Goal: Task Accomplishment & Management: Manage account settings

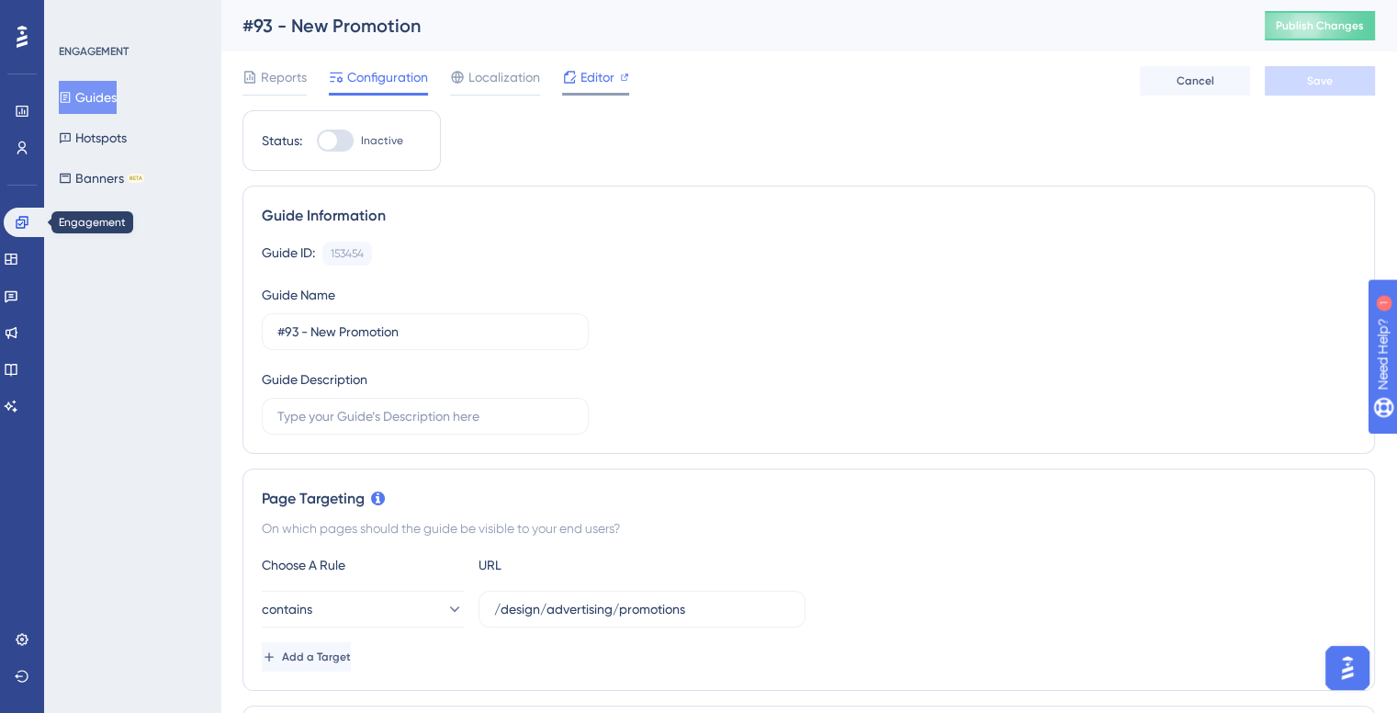
click at [612, 84] on span "Editor" at bounding box center [597, 77] width 34 height 22
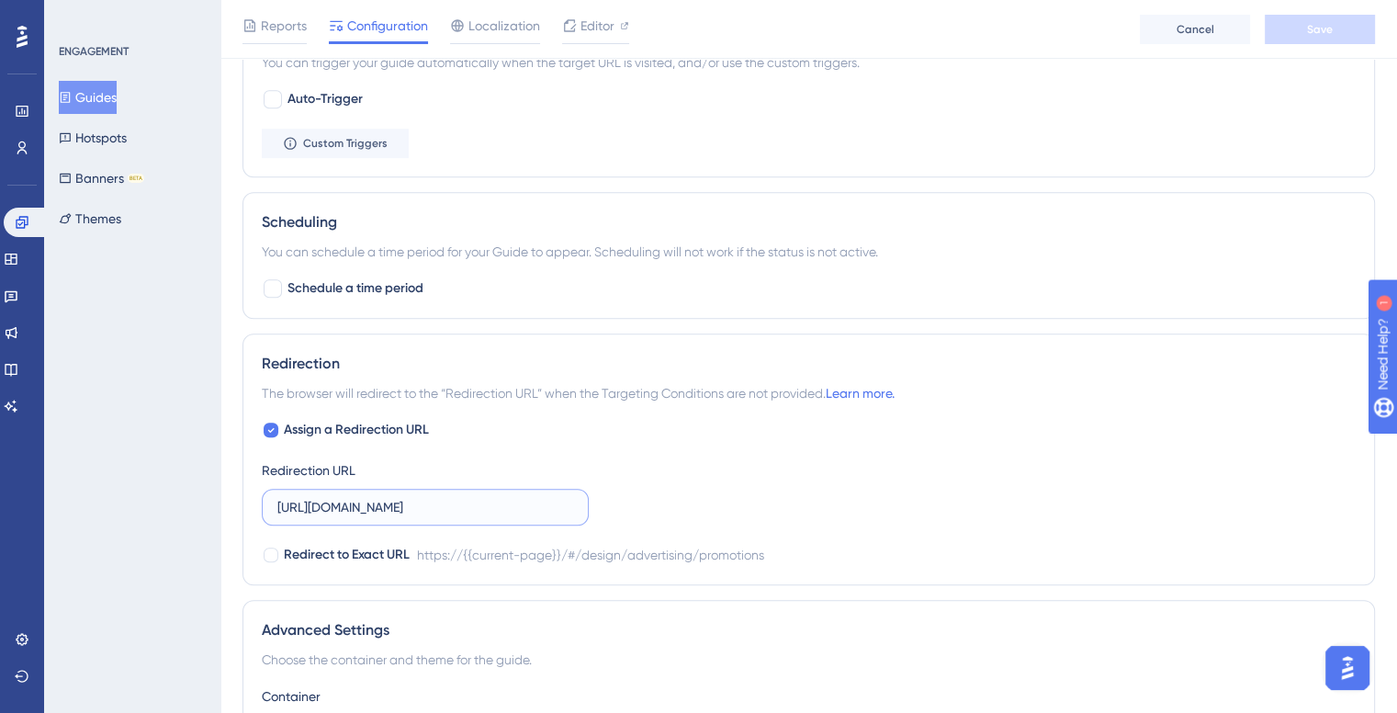
scroll to position [0, 26]
drag, startPoint x: 514, startPoint y: 493, endPoint x: 676, endPoint y: 506, distance: 162.2
click at [676, 506] on div "Assign a Redirection URL Redirection URL https://zafiro.cloud/#/design/advertis…" at bounding box center [809, 492] width 1094 height 147
click at [407, 502] on input "https://zafiro.cloud/#/design/advertising/promotions" at bounding box center [425, 507] width 296 height 20
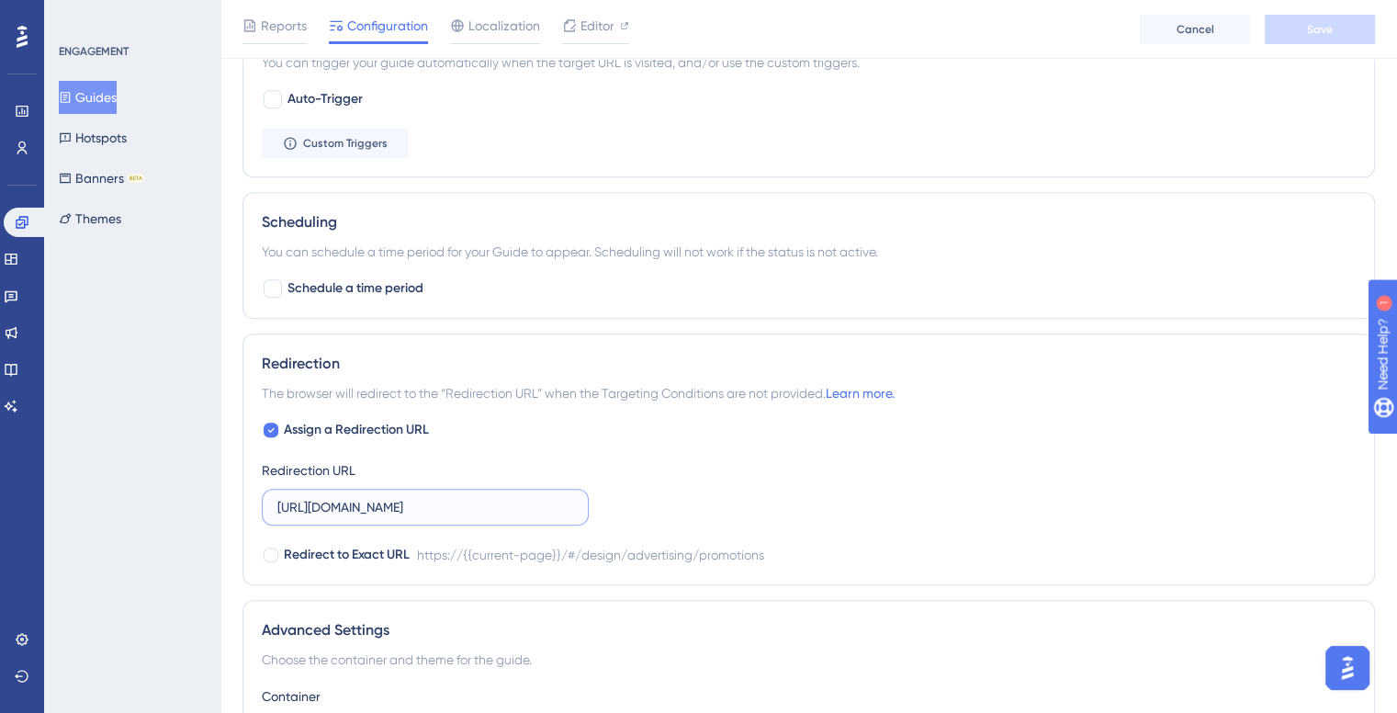
drag, startPoint x: 573, startPoint y: 505, endPoint x: 252, endPoint y: 499, distance: 321.5
click at [252, 499] on div "Redirection The browser will redirect to the “Redirection URL” when the Targeti…" at bounding box center [808, 459] width 1132 height 252
click at [284, 498] on input "https://zafiro.cloud/#/design/advertising/promotions" at bounding box center [425, 507] width 296 height 20
drag, startPoint x: 276, startPoint y: 502, endPoint x: 600, endPoint y: 504, distance: 324.2
click at [600, 504] on div "Assign a Redirection URL Redirection URL https://zafiro.cloud/#/design/advertis…" at bounding box center [809, 492] width 1094 height 147
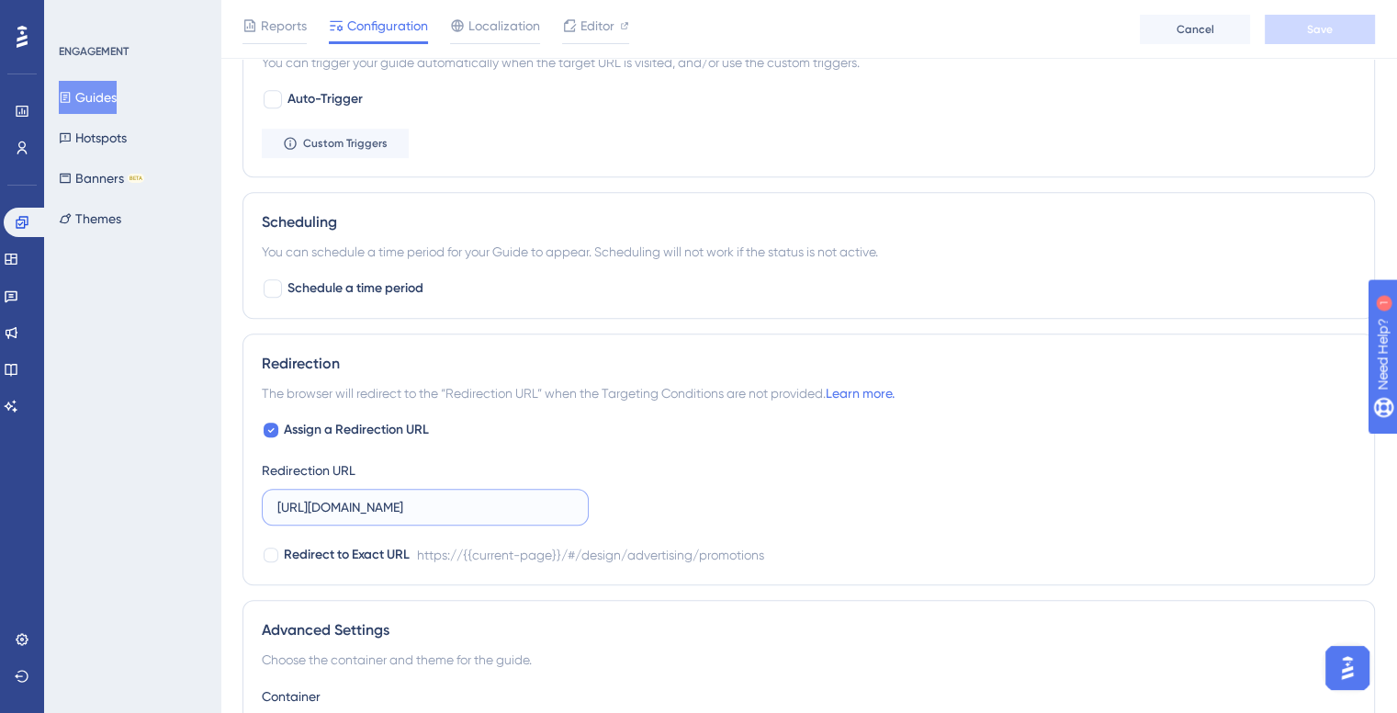
click at [529, 505] on input "https://zafiro.cloud/#/design/advertising/promotions" at bounding box center [425, 507] width 296 height 20
drag, startPoint x: 525, startPoint y: 504, endPoint x: 1132, endPoint y: 478, distance: 606.8
click at [1132, 478] on div "Assign a Redirection URL Redirection URL https://zafiro.cloud/#/design/advertis…" at bounding box center [809, 492] width 1094 height 147
paste input "promotions/preview"
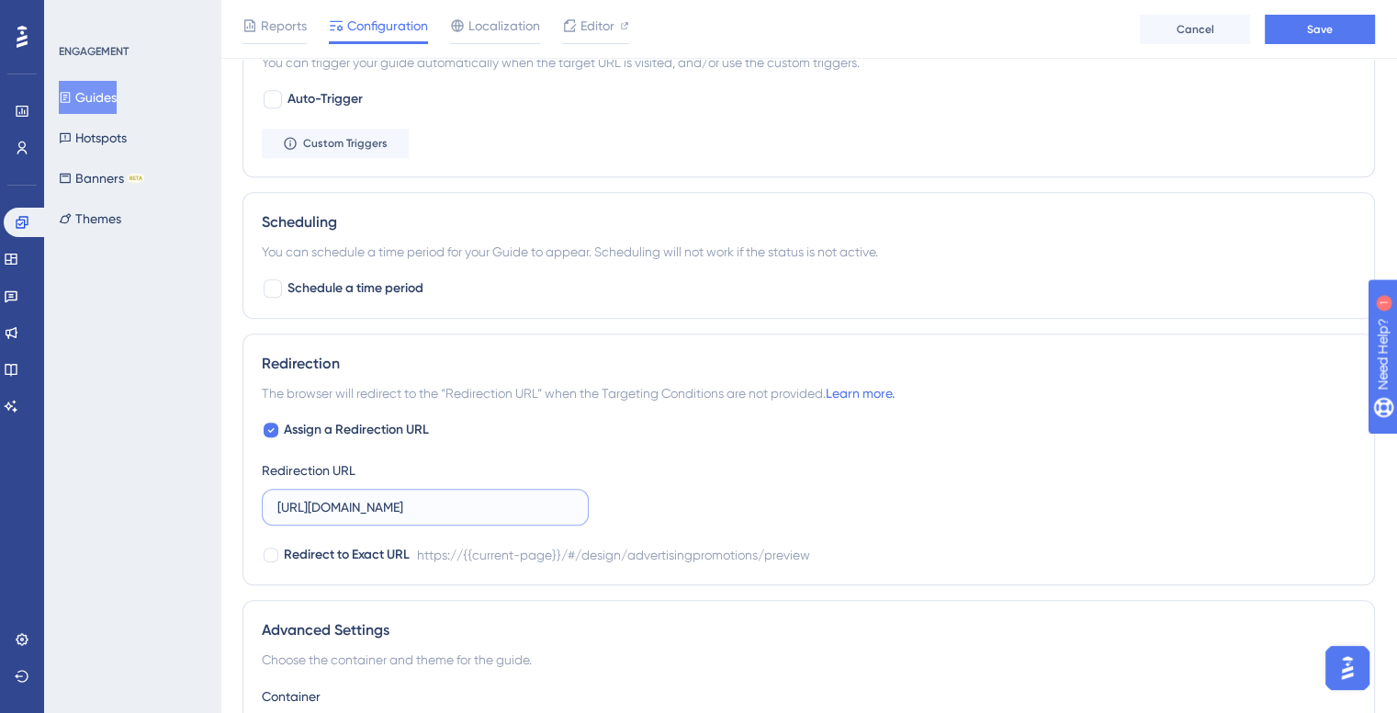
click at [455, 499] on input "https://zafiro.cloud/#/design/advertisingpromotions/preview" at bounding box center [425, 507] width 296 height 20
drag, startPoint x: 389, startPoint y: 502, endPoint x: 863, endPoint y: 479, distance: 474.5
click at [863, 479] on div "Assign a Redirection URL Redirection URL https://zafiro.cloud/#/design/advertis…" at bounding box center [809, 492] width 1094 height 147
type input "https://zafiro.cloud/#/design/advertising/promotions/preview"
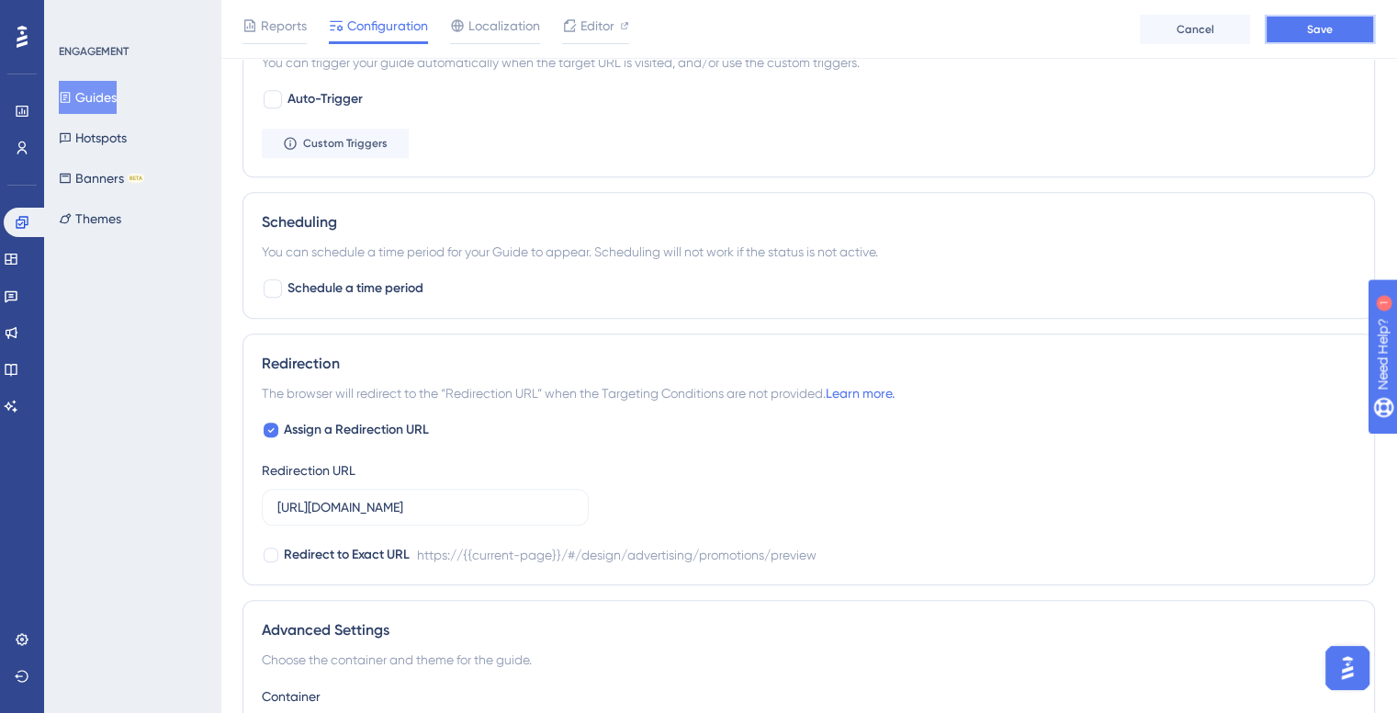
scroll to position [0, 0]
click at [1322, 34] on span "Save" at bounding box center [1320, 29] width 26 height 15
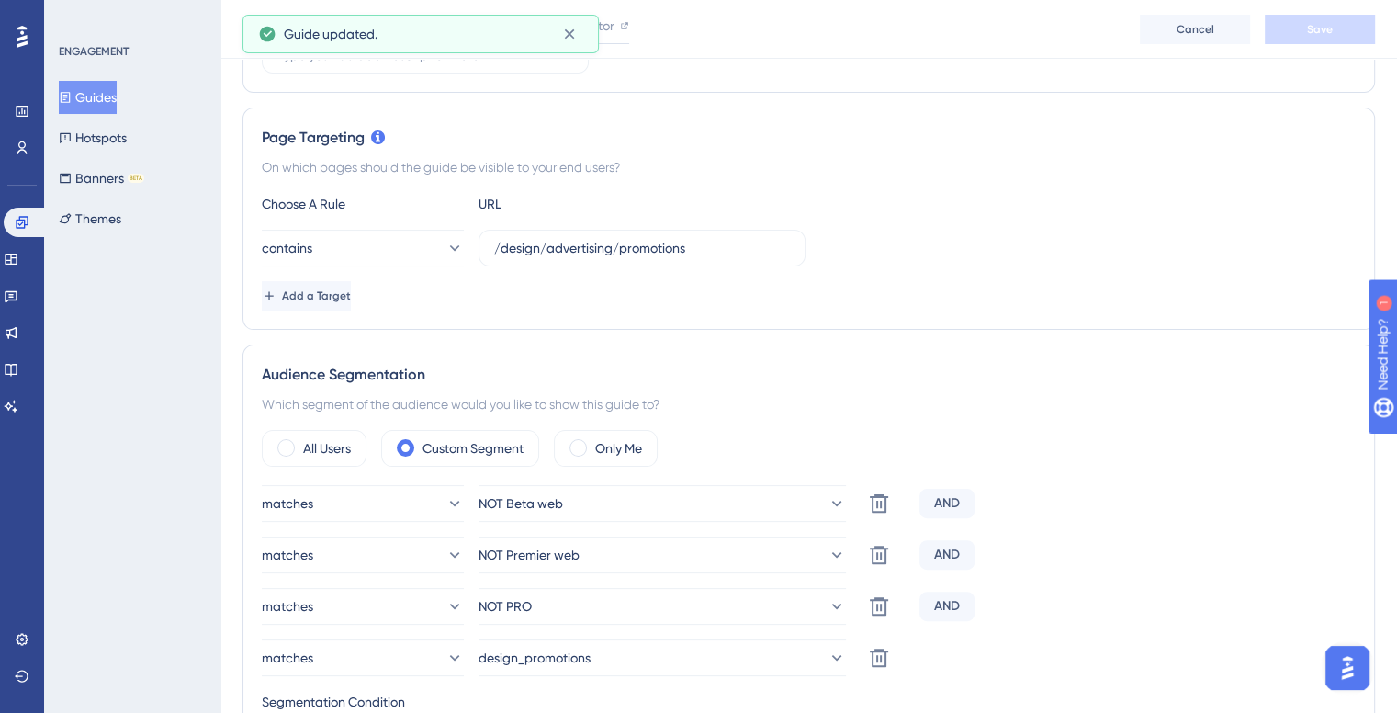
scroll to position [367, 0]
drag, startPoint x: 546, startPoint y: 246, endPoint x: 1113, endPoint y: 231, distance: 566.9
click at [1113, 231] on div "contains /design/advertising/promotions" at bounding box center [809, 249] width 1094 height 37
paste input "/preview"
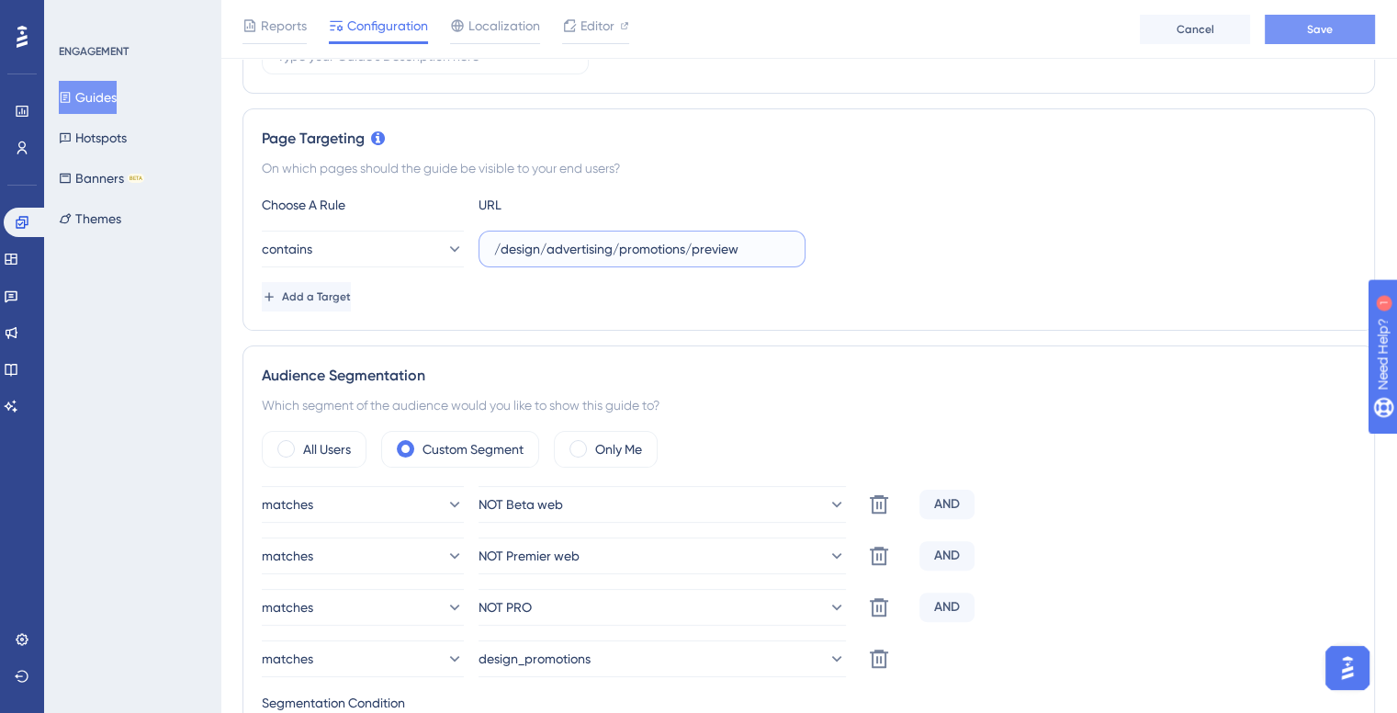
type input "/design/advertising/promotions/preview"
click at [1293, 24] on button "Save" at bounding box center [1320, 29] width 110 height 29
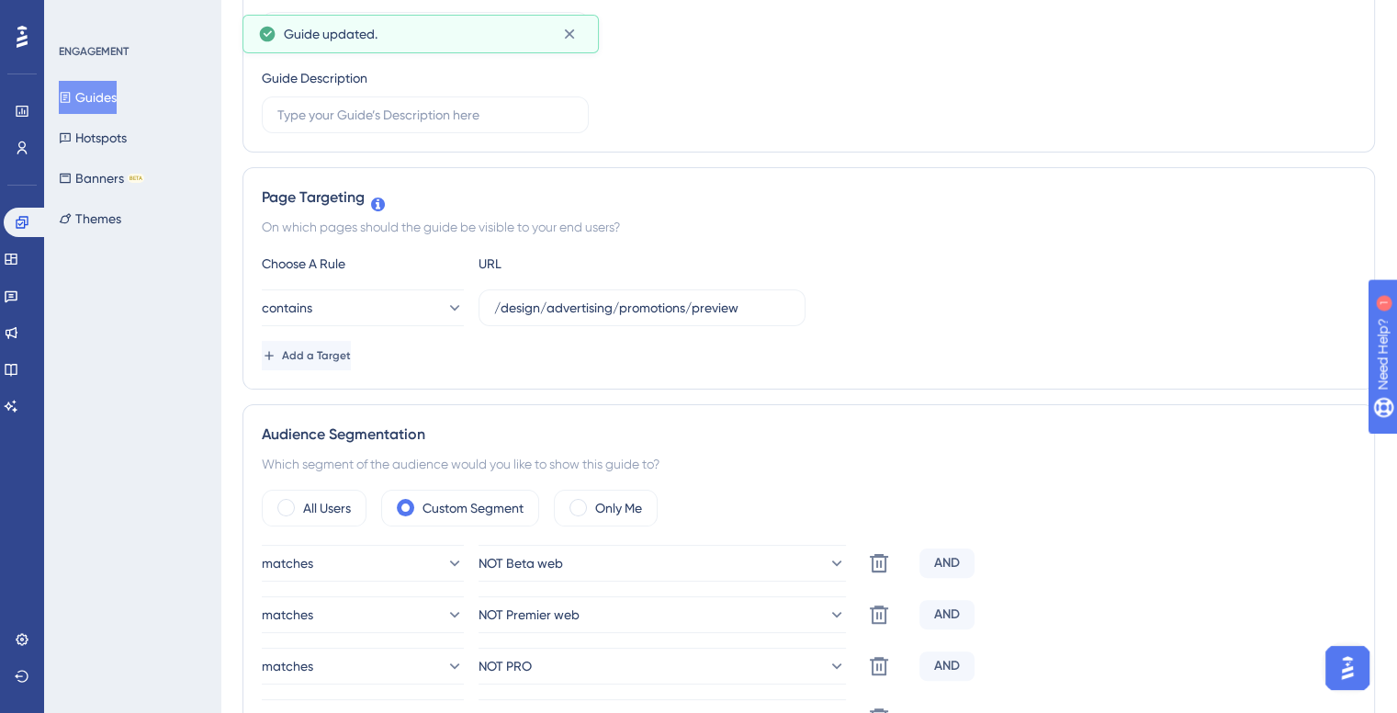
scroll to position [0, 0]
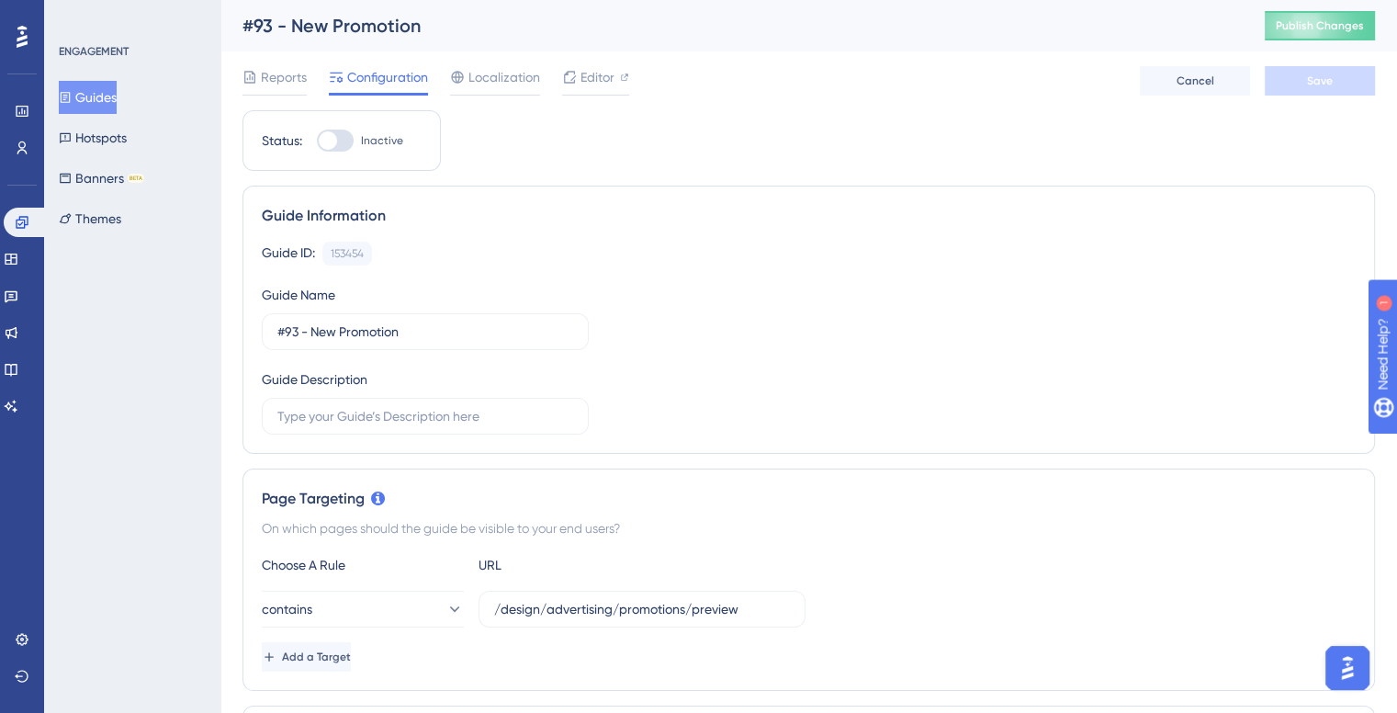
click at [103, 98] on button "Guides" at bounding box center [88, 97] width 58 height 33
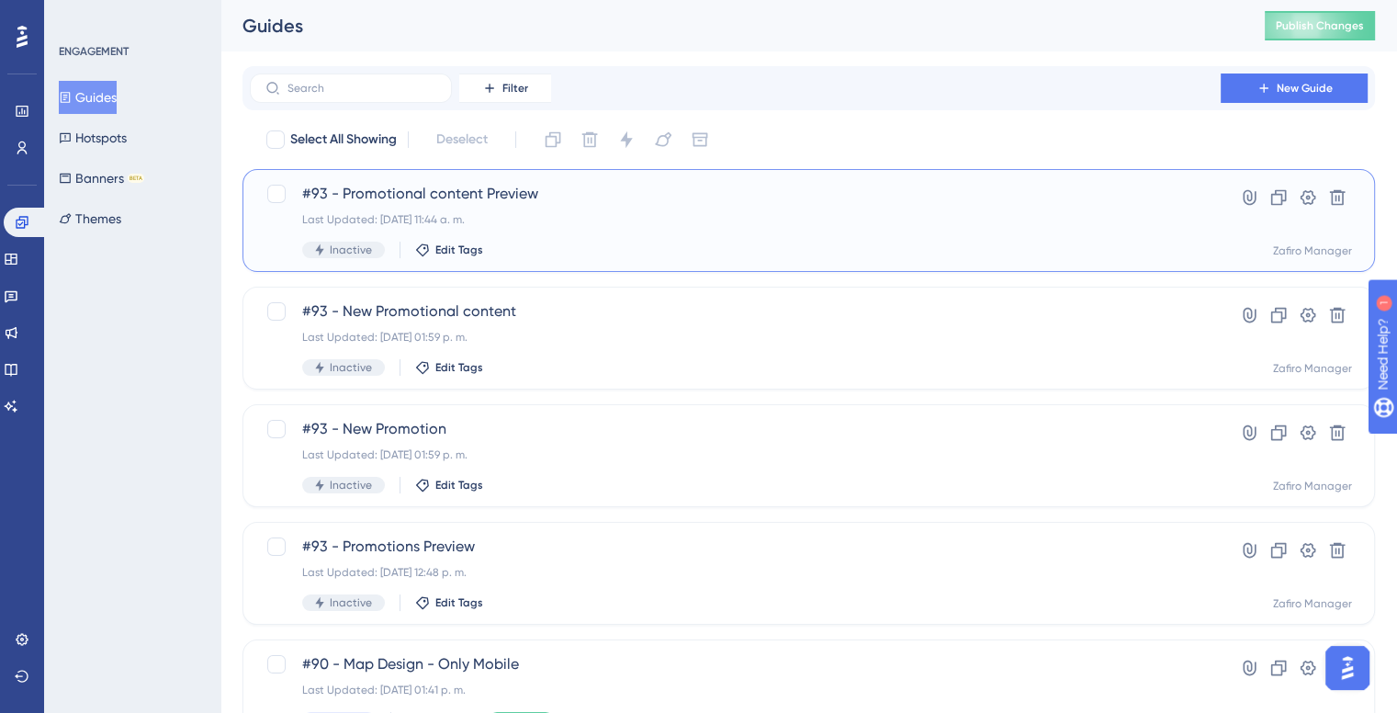
click at [557, 223] on div "Last Updated: 14 oct 2025 11:44 a. m." at bounding box center [735, 219] width 866 height 15
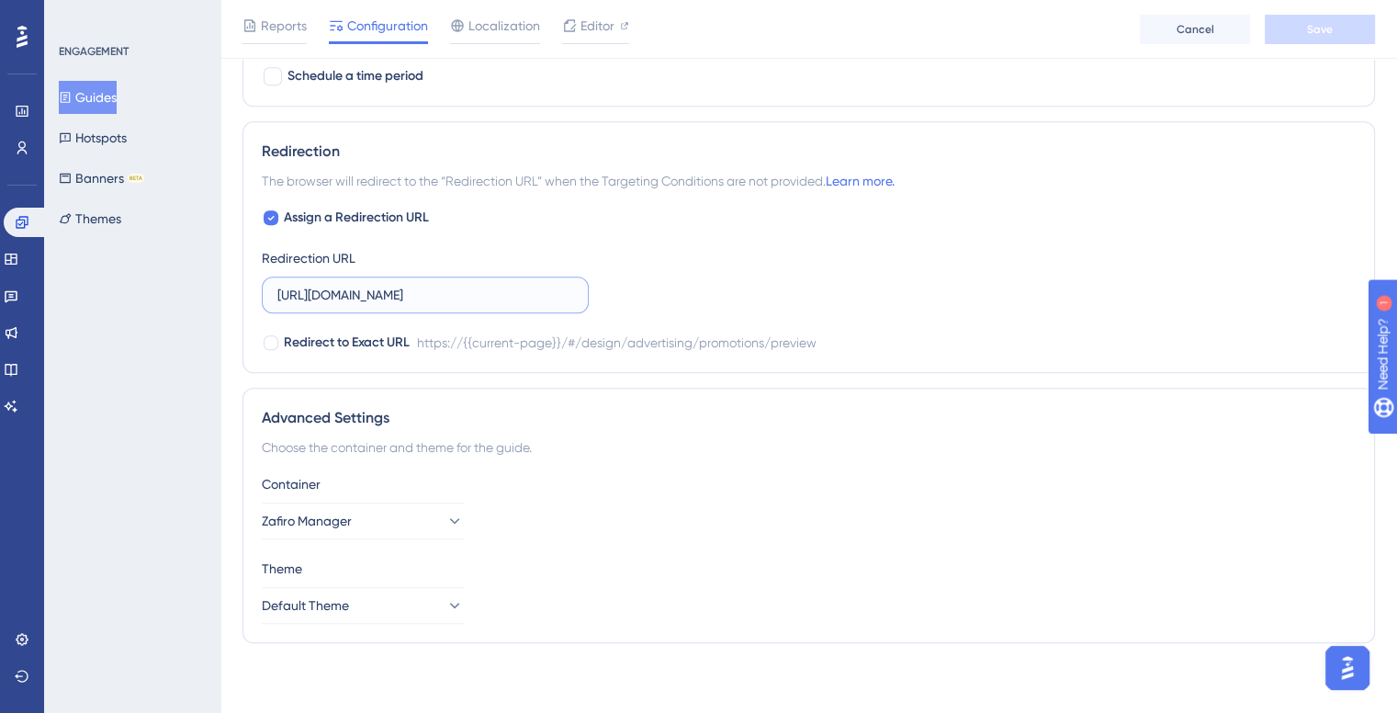
scroll to position [0, 78]
drag, startPoint x: 533, startPoint y: 291, endPoint x: 910, endPoint y: 276, distance: 377.8
click at [910, 276] on div "Assign a Redirection URL Redirection URL https://zafiro.cloud/#/design/advertis…" at bounding box center [809, 280] width 1094 height 147
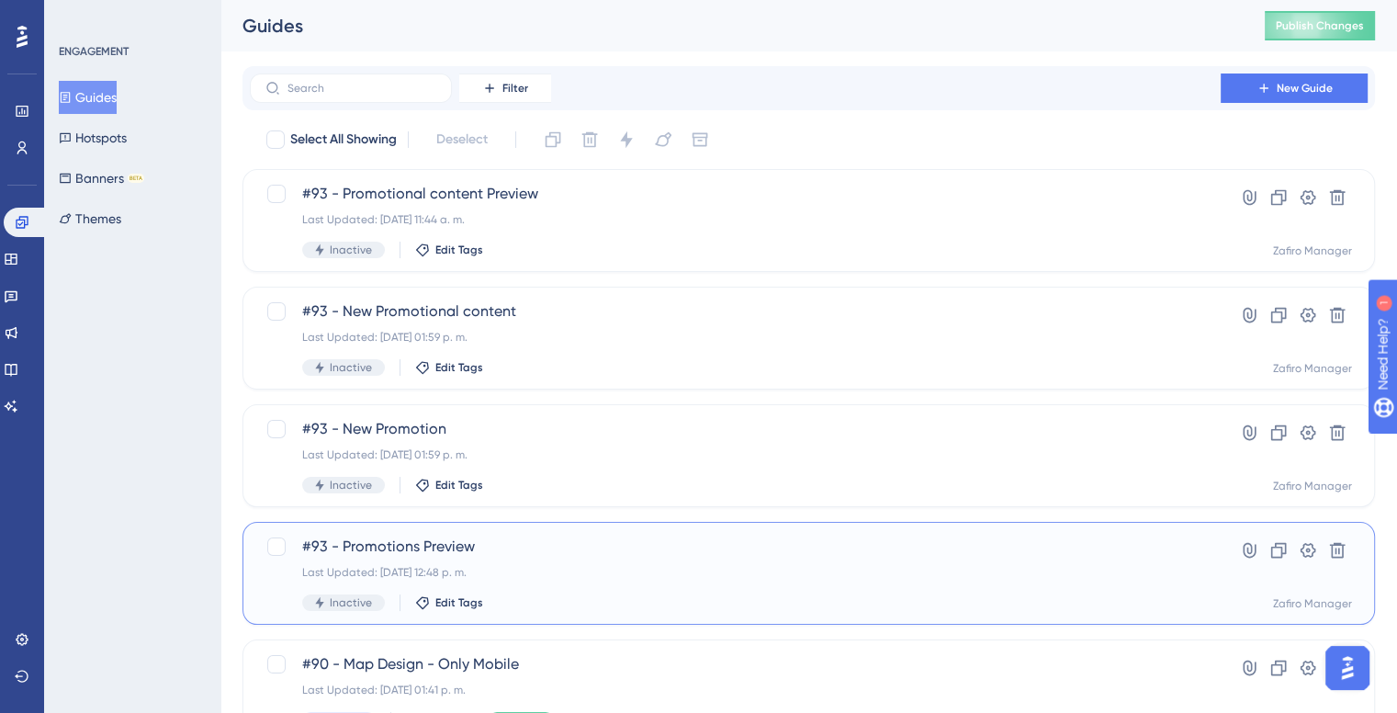
click at [599, 572] on div "Last Updated: 14 oct 2025 12:48 p. m." at bounding box center [735, 572] width 866 height 15
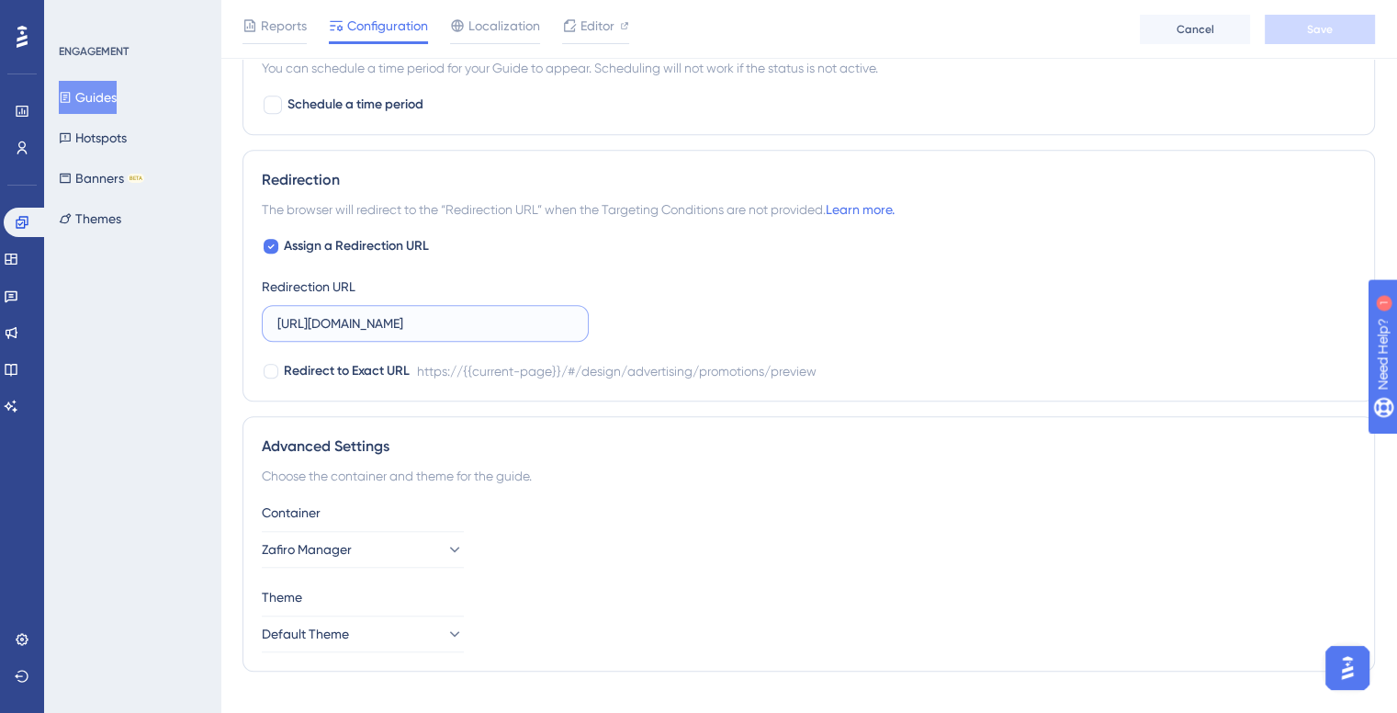
scroll to position [0, 78]
drag, startPoint x: 531, startPoint y: 323, endPoint x: 856, endPoint y: 317, distance: 325.2
click at [856, 317] on div "Assign a Redirection URL Redirection URL https://zafiro.cloud/#/design/advertis…" at bounding box center [809, 308] width 1094 height 147
click at [820, 325] on div "Assign a Redirection URL Redirection URL https://zafiro.cloud/#/design/advertis…" at bounding box center [809, 308] width 1094 height 147
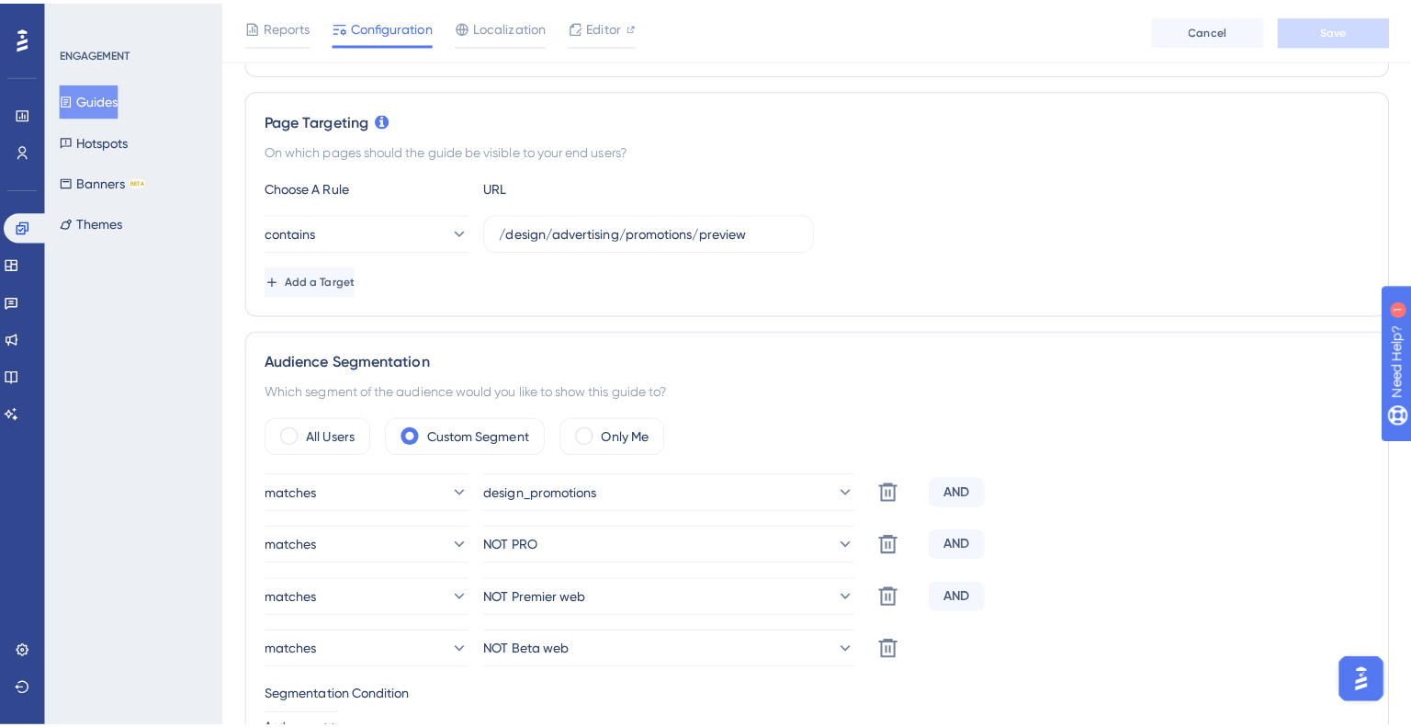
scroll to position [0, 0]
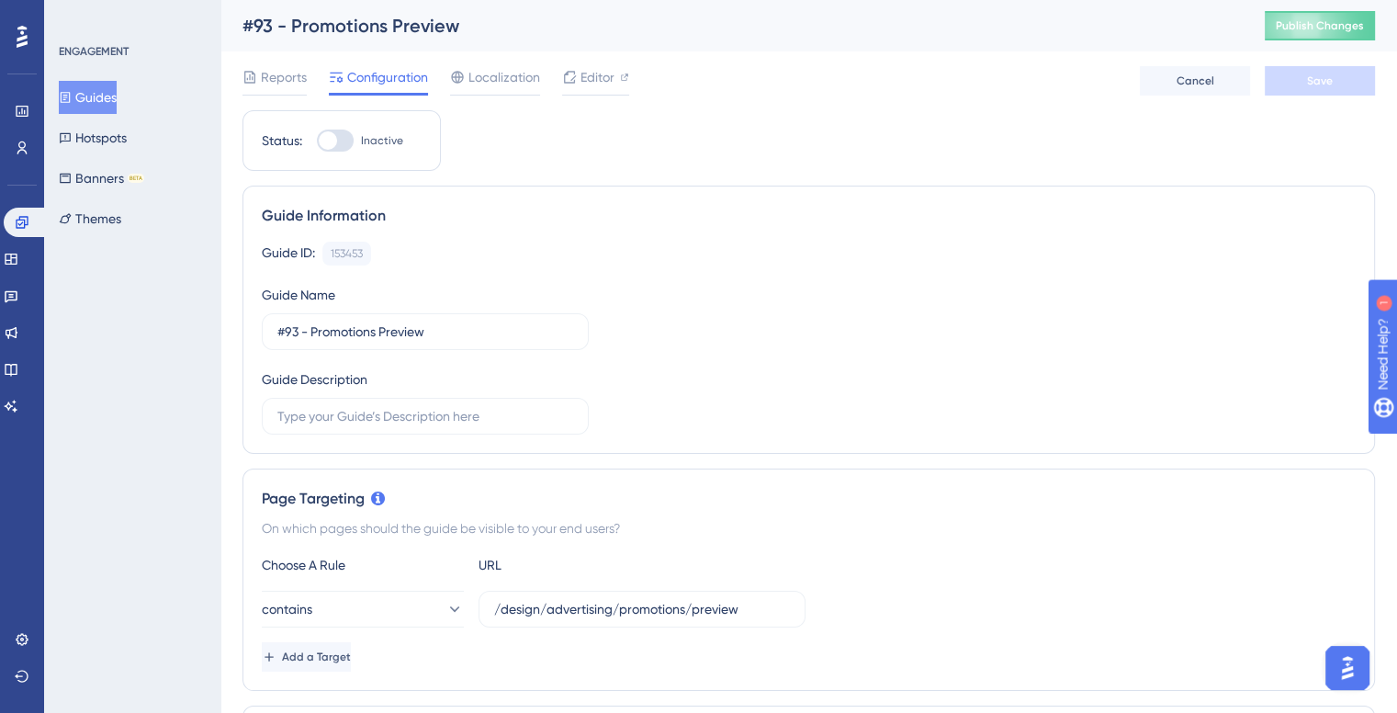
click at [101, 97] on button "Guides" at bounding box center [88, 97] width 58 height 33
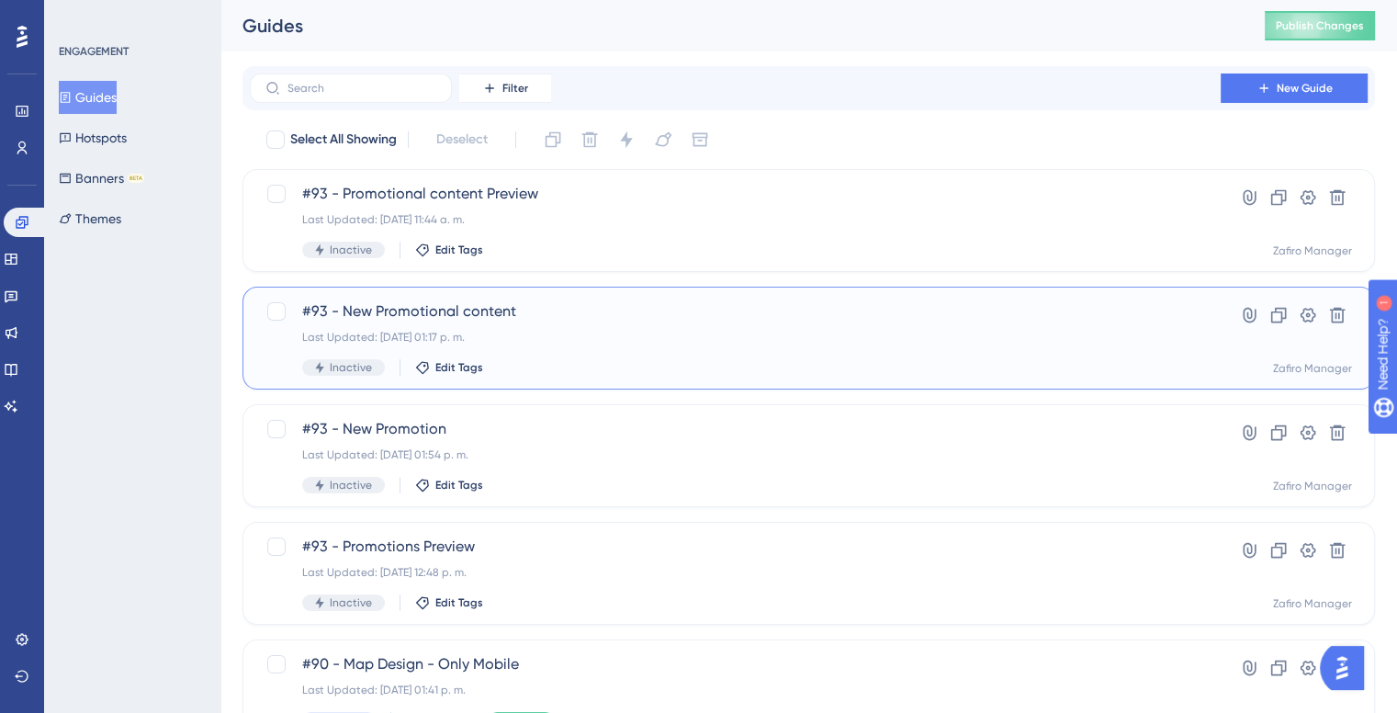
click at [610, 330] on div "Last Updated: 14 oct 2025 01:17 p. m." at bounding box center [735, 337] width 866 height 15
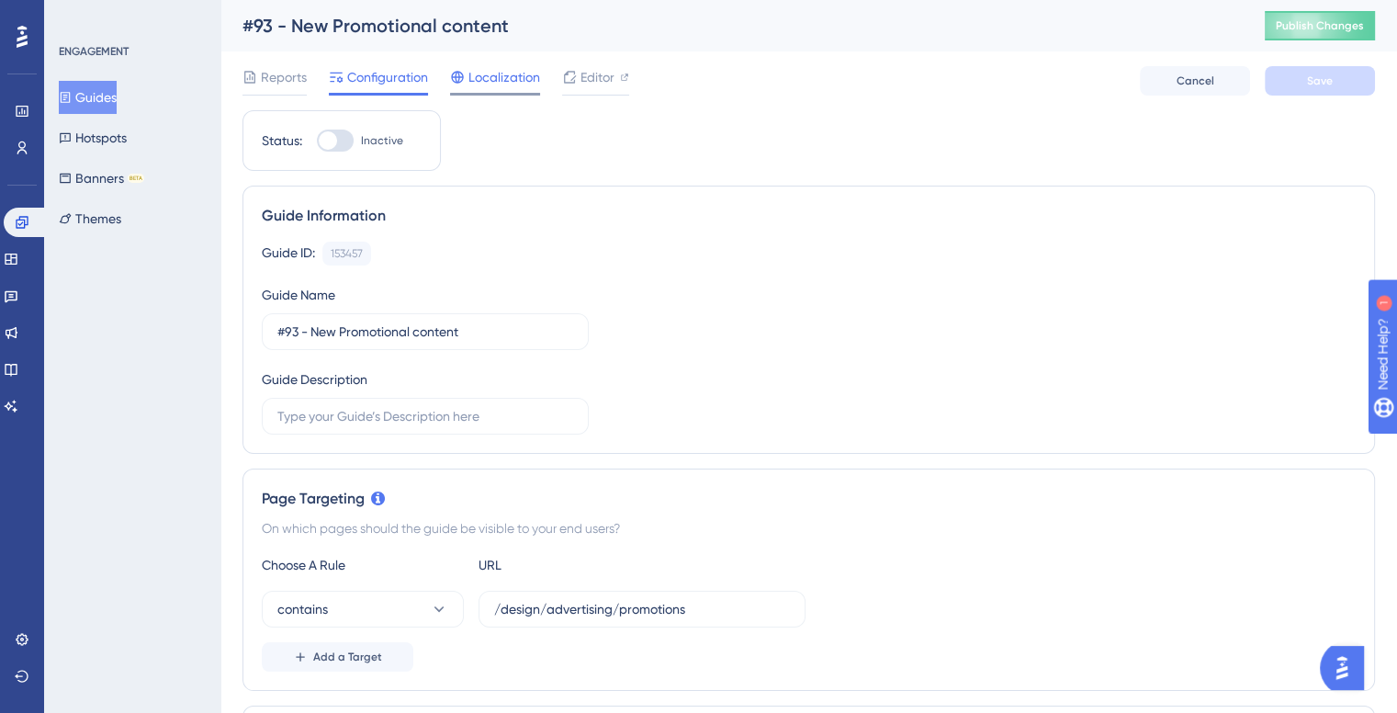
click at [486, 76] on span "Localization" at bounding box center [504, 77] width 72 height 22
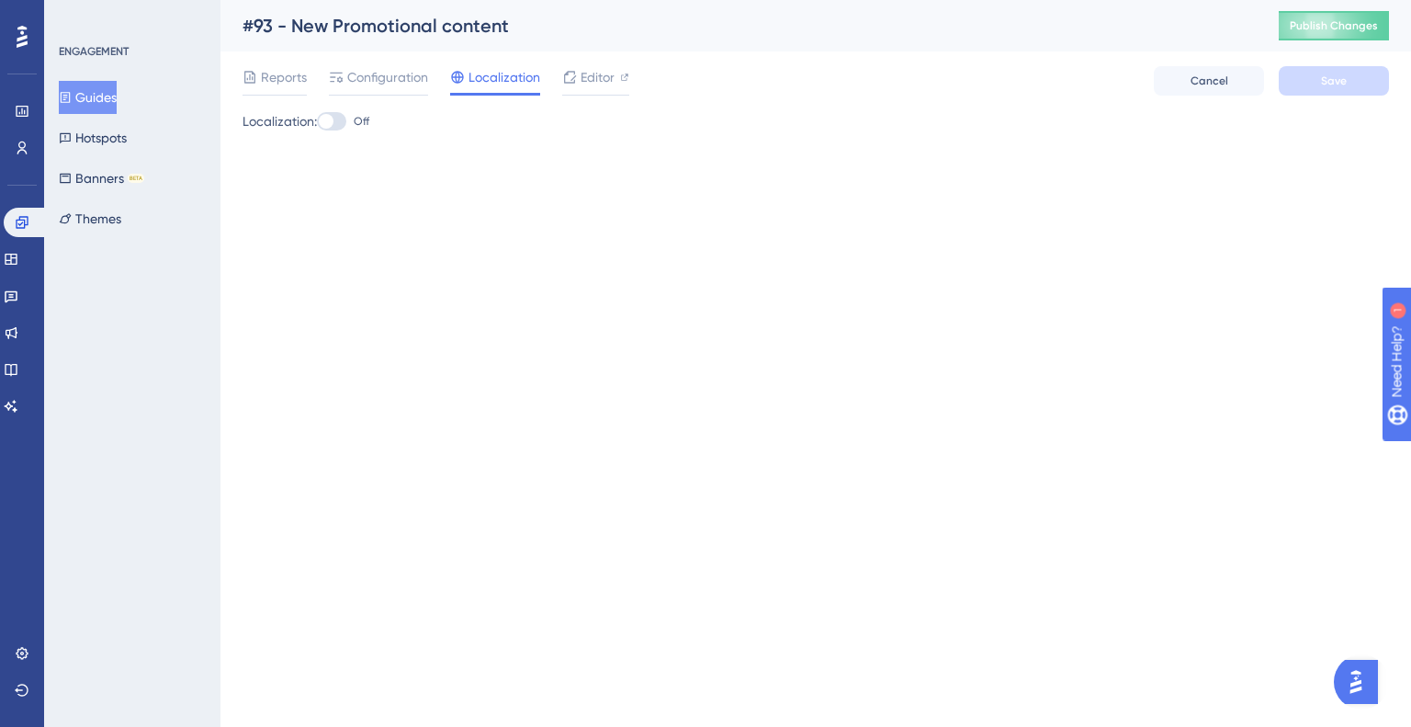
click at [369, 62] on div "Reports Configuration Localization Editor Cancel Save" at bounding box center [815, 80] width 1146 height 59
click at [380, 69] on span "Configuration" at bounding box center [387, 77] width 81 height 22
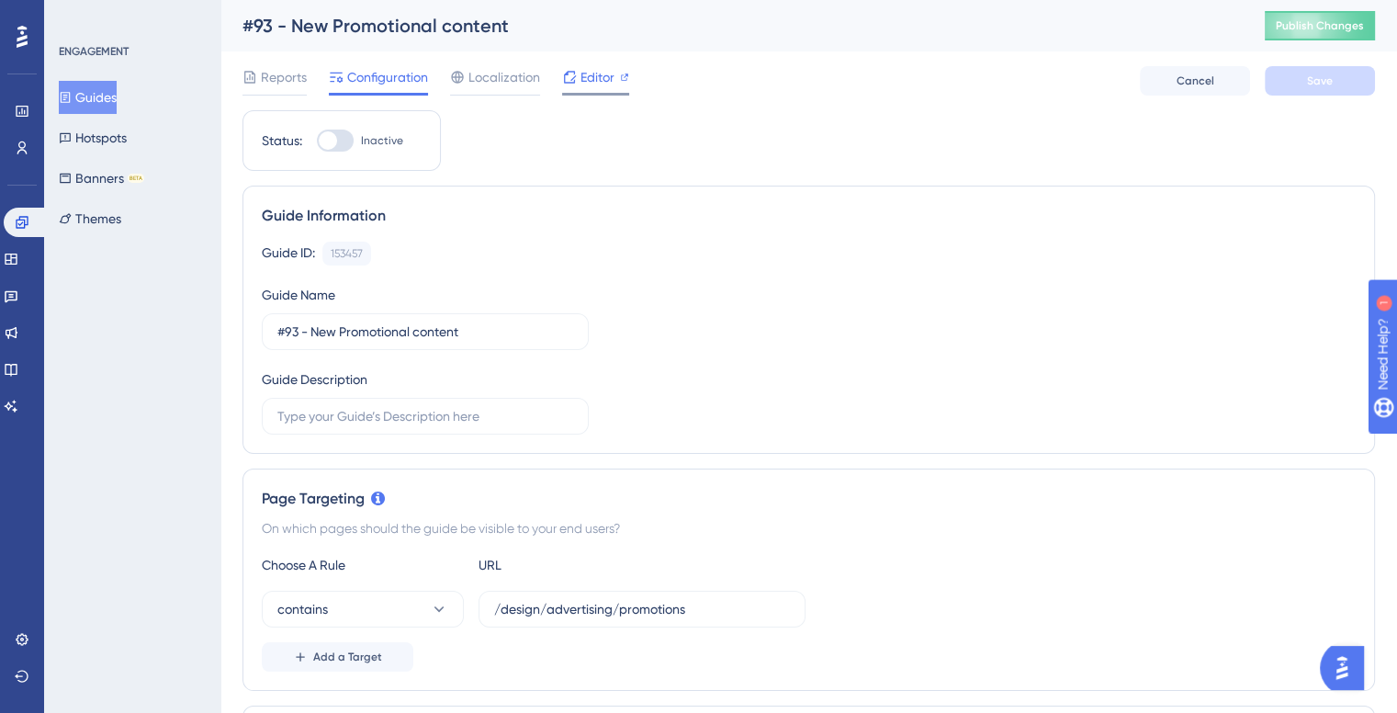
click at [587, 83] on span "Editor" at bounding box center [597, 77] width 34 height 22
click at [547, 605] on input "/design/advertising/promotions" at bounding box center [642, 609] width 296 height 20
drag, startPoint x: 547, startPoint y: 605, endPoint x: 892, endPoint y: 595, distance: 344.6
click at [892, 595] on div "contains /design/advertising/promotions" at bounding box center [809, 609] width 1094 height 37
paste input "/preview"
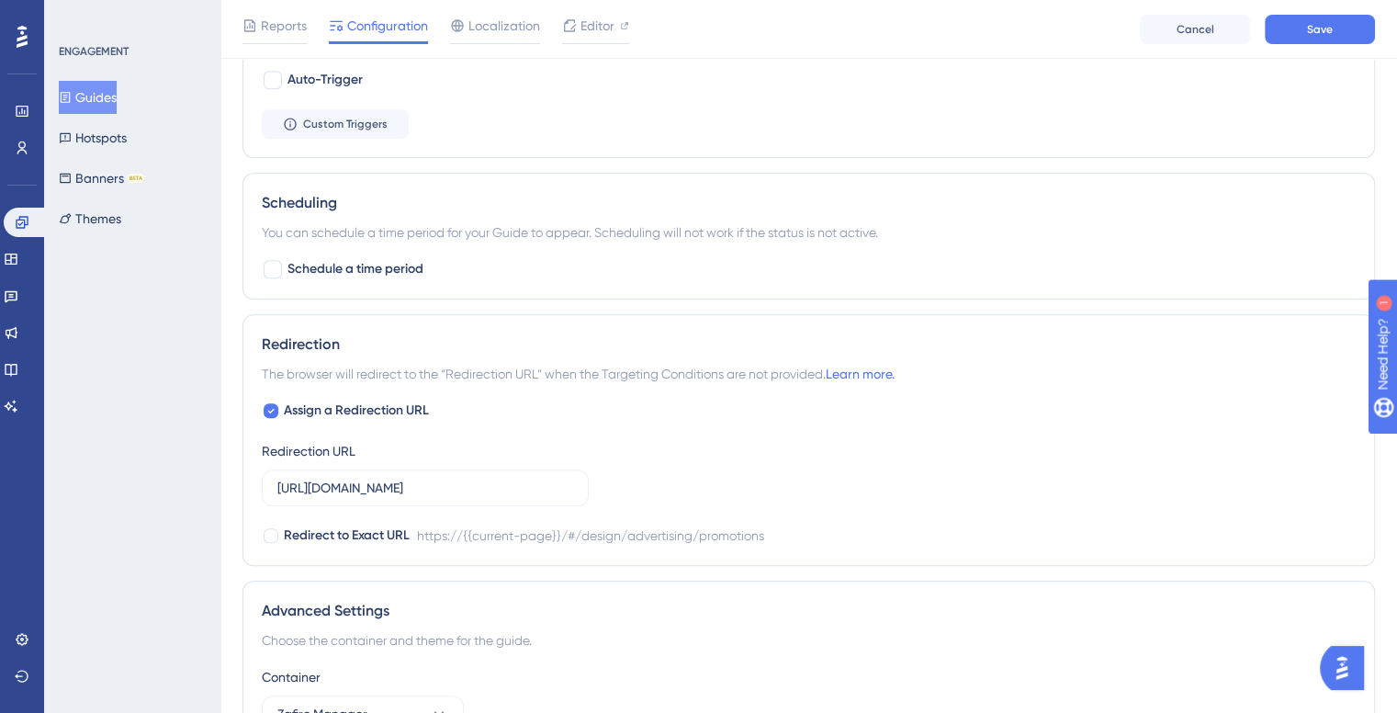
scroll to position [1405, 0]
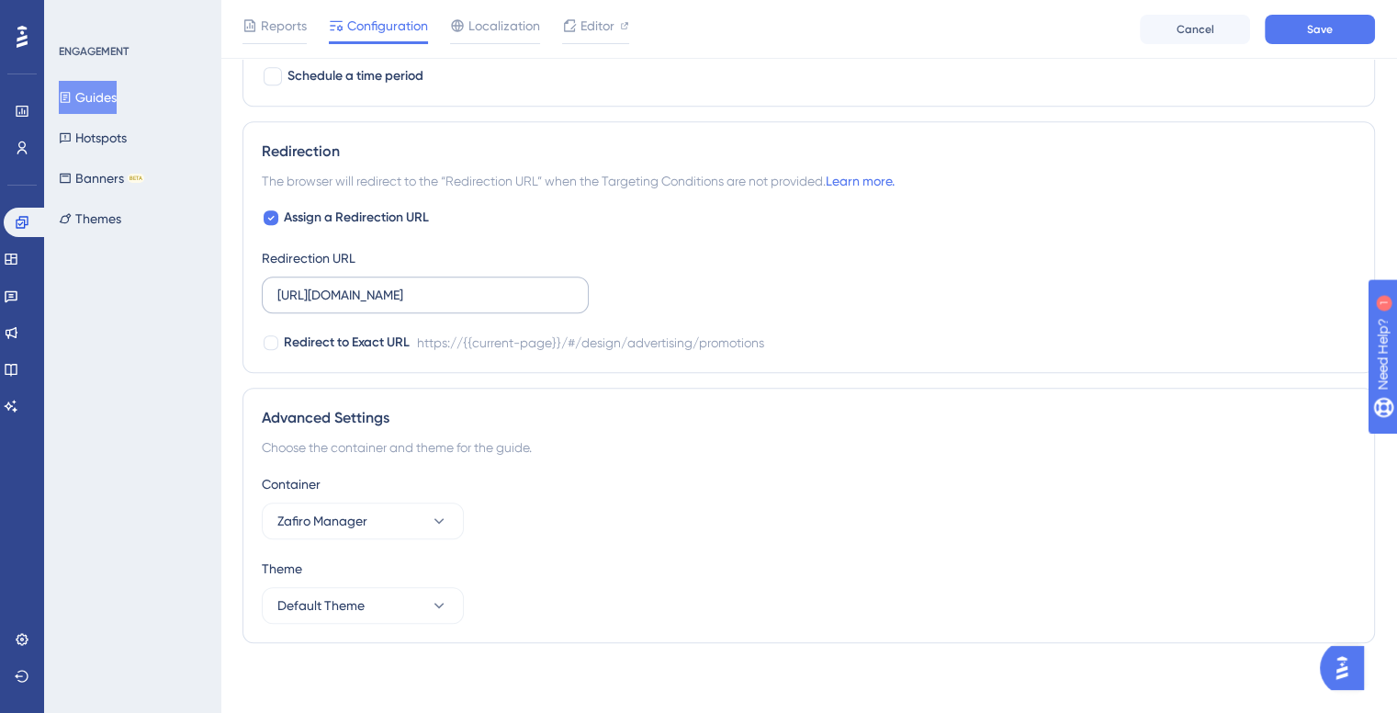
type input "/design/advertising/promotions/preview"
drag, startPoint x: 459, startPoint y: 287, endPoint x: 1116, endPoint y: 274, distance: 656.9
click at [1116, 274] on div "Assign a Redirection URL Redirection URL https://zafiro.cloud/#/design/advertis…" at bounding box center [809, 280] width 1094 height 147
paste input "/preview"
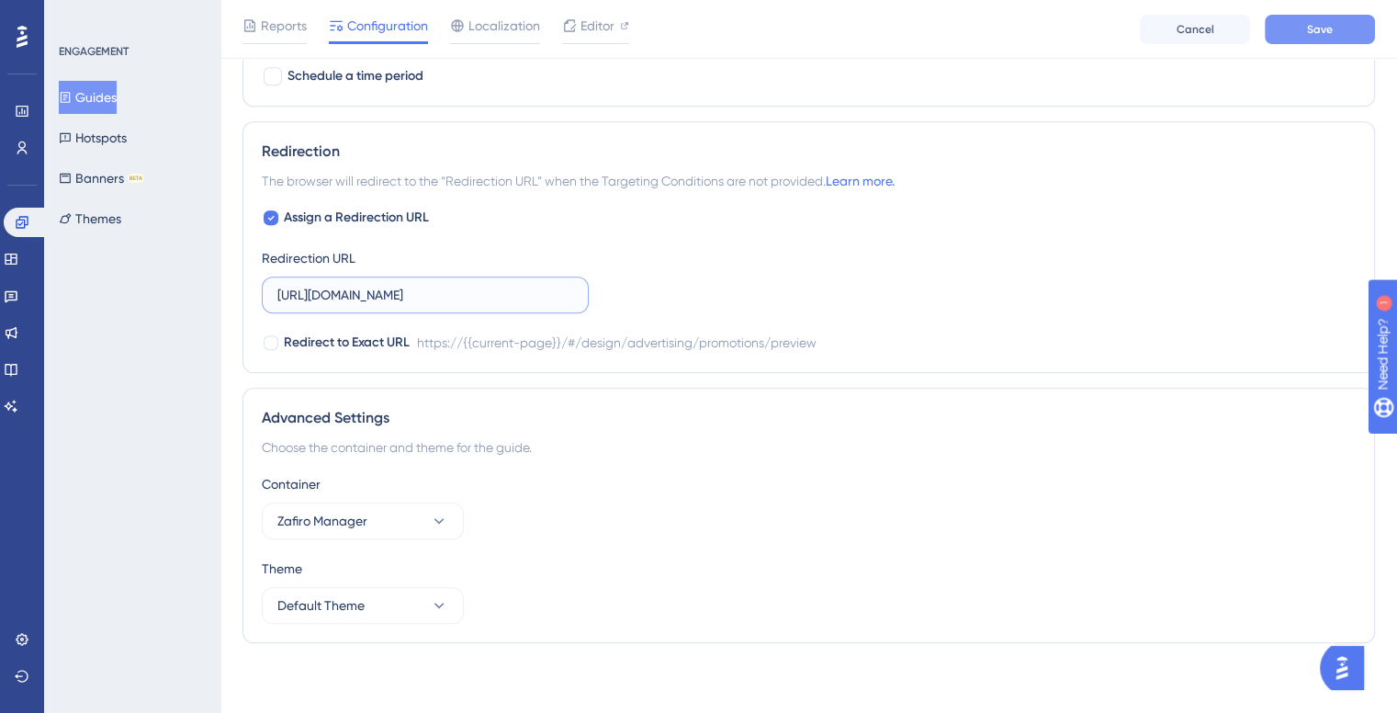
type input "https://zafiro.cloud/#/design/advertising/promotions/preview"
click at [1312, 28] on span "Save" at bounding box center [1320, 29] width 26 height 15
